Goal: Transaction & Acquisition: Purchase product/service

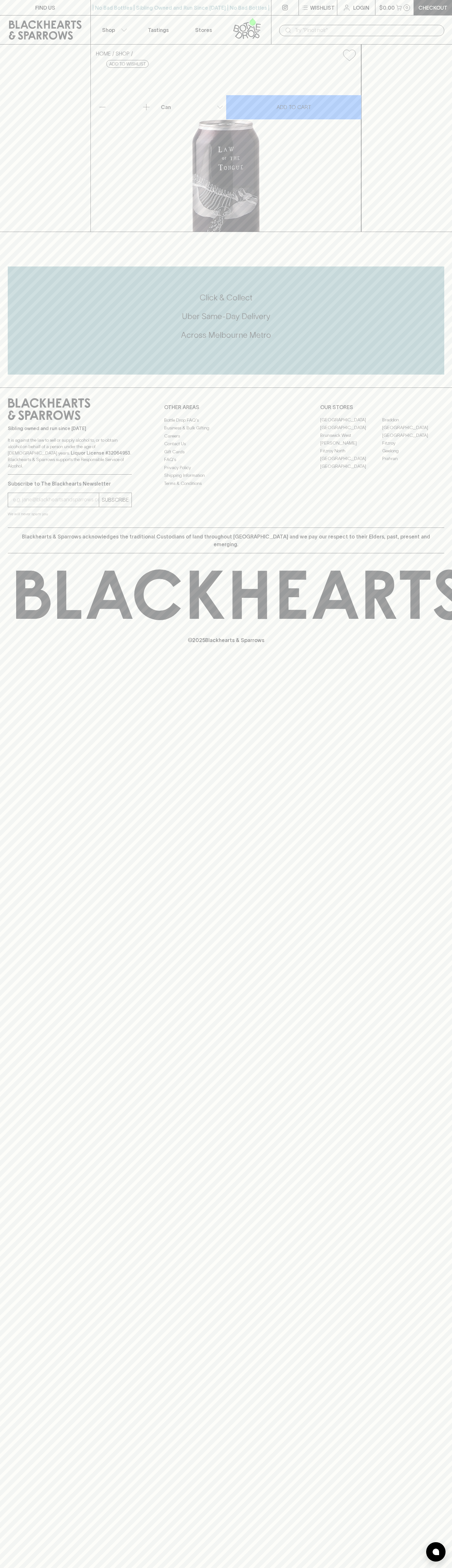
click at [250, 29] on icon at bounding box center [247, 28] width 37 height 21
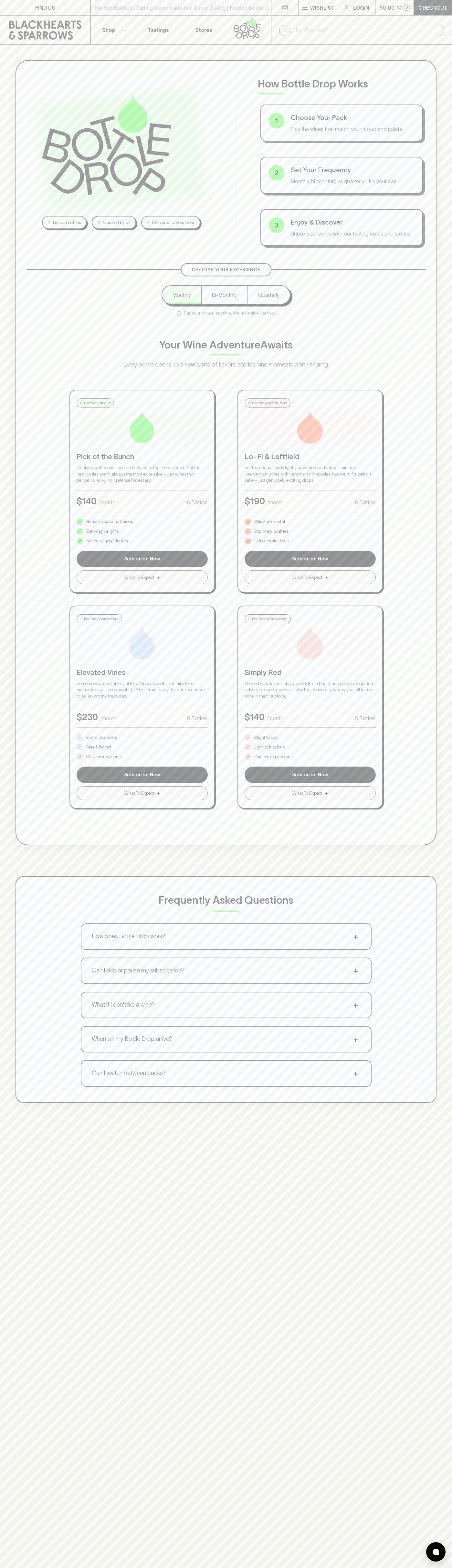
click at [428, 1478] on div "No bad bottles Curated by us Delivered to your door How Bottle Drop Works 1 Cho…" at bounding box center [226, 828] width 452 height 1568
click at [417, 1567] on html "FIND US | No Bad Bottles | Sibling Owned and Run Since 2006 | No Bad Bottles | …" at bounding box center [226, 1013] width 452 height 2027
click at [15, 245] on div "No bad bottles Curated by us Delivered to your door How Bottle Drop Works 1 Cho…" at bounding box center [226, 581] width 452 height 1074
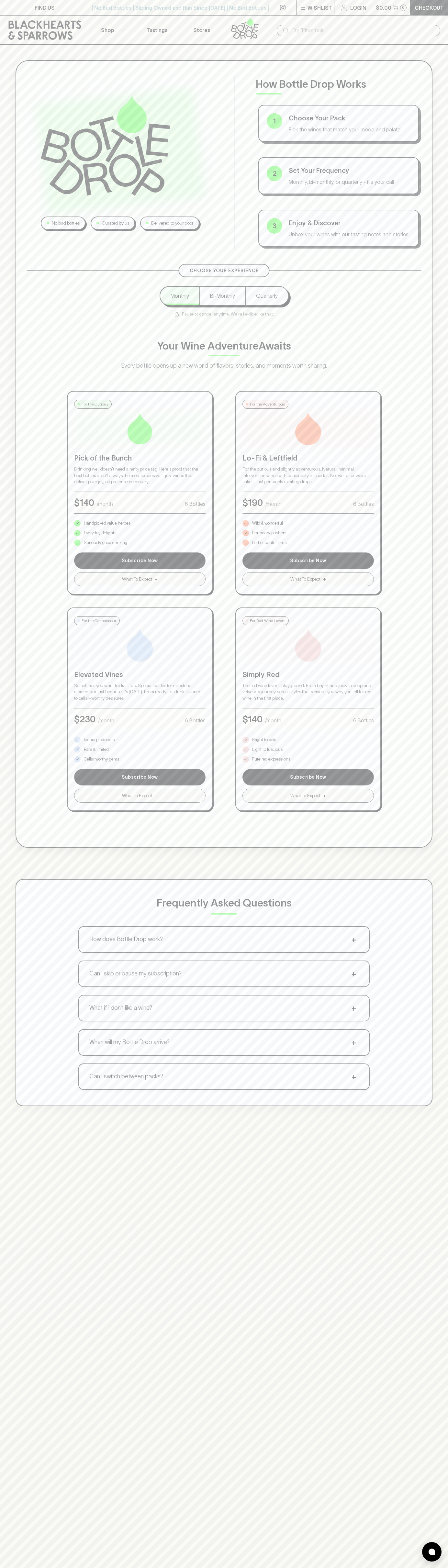
click at [264, 740] on p "Bright to bold" at bounding box center [264, 739] width 24 height 7
